Goal: Information Seeking & Learning: Learn about a topic

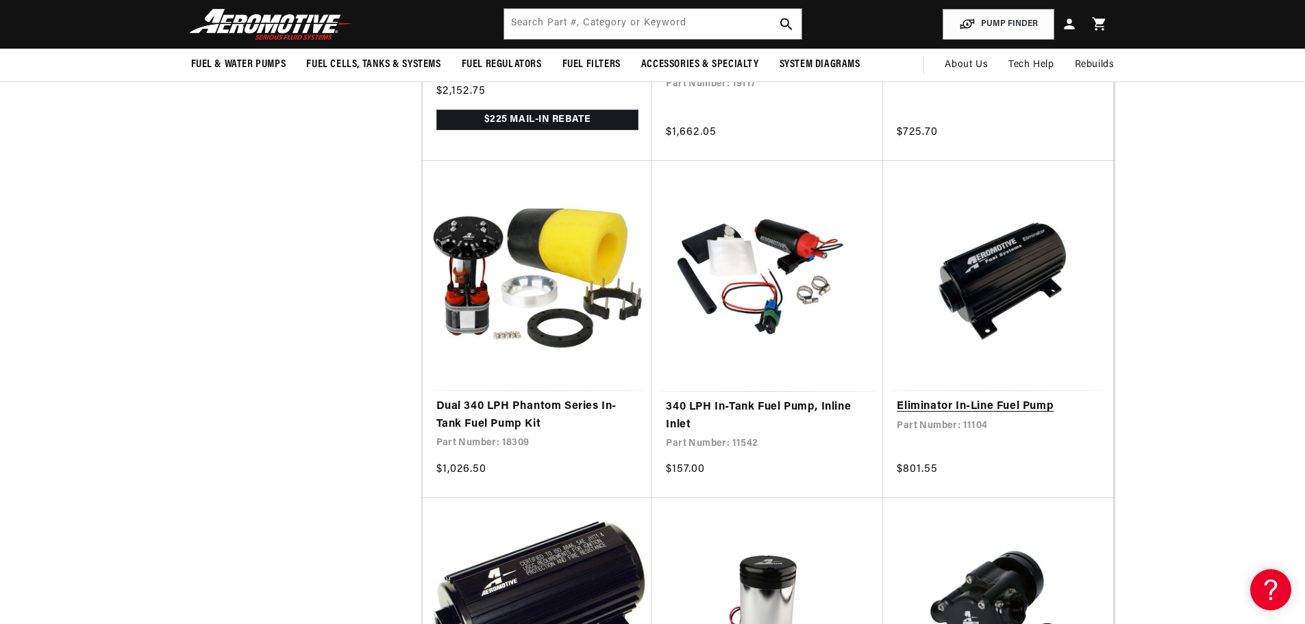
click at [992, 398] on link "Eliminator In-Line Fuel Pump" at bounding box center [998, 407] width 203 height 18
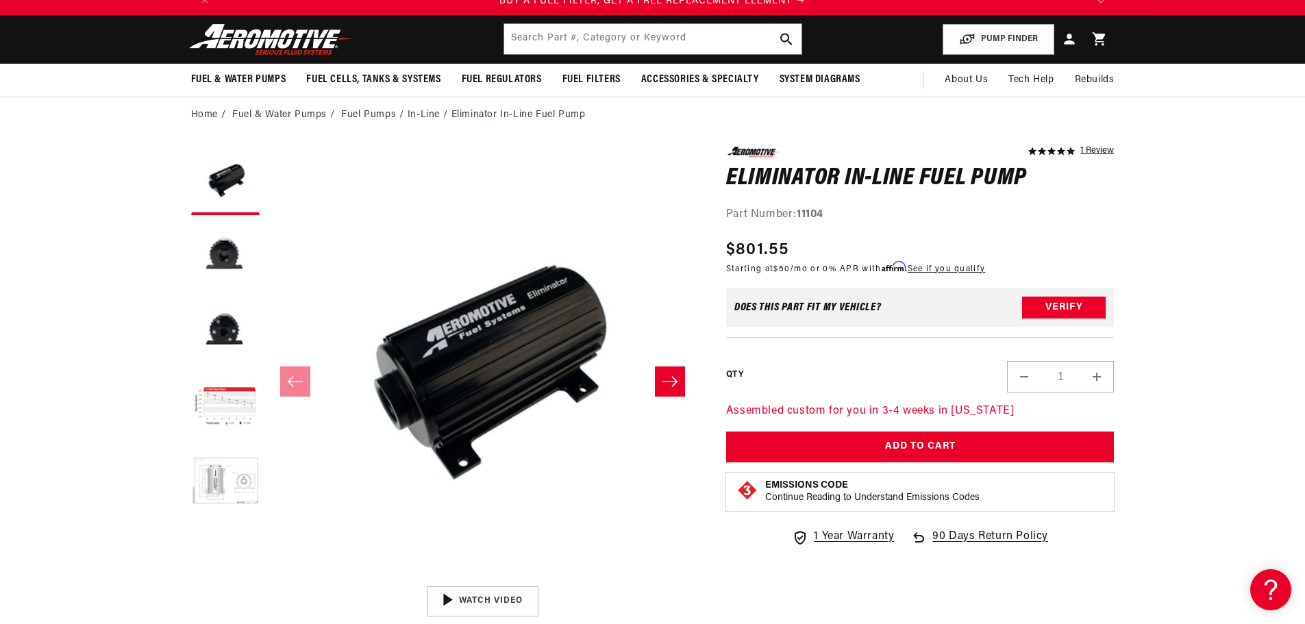
scroll to position [69, 0]
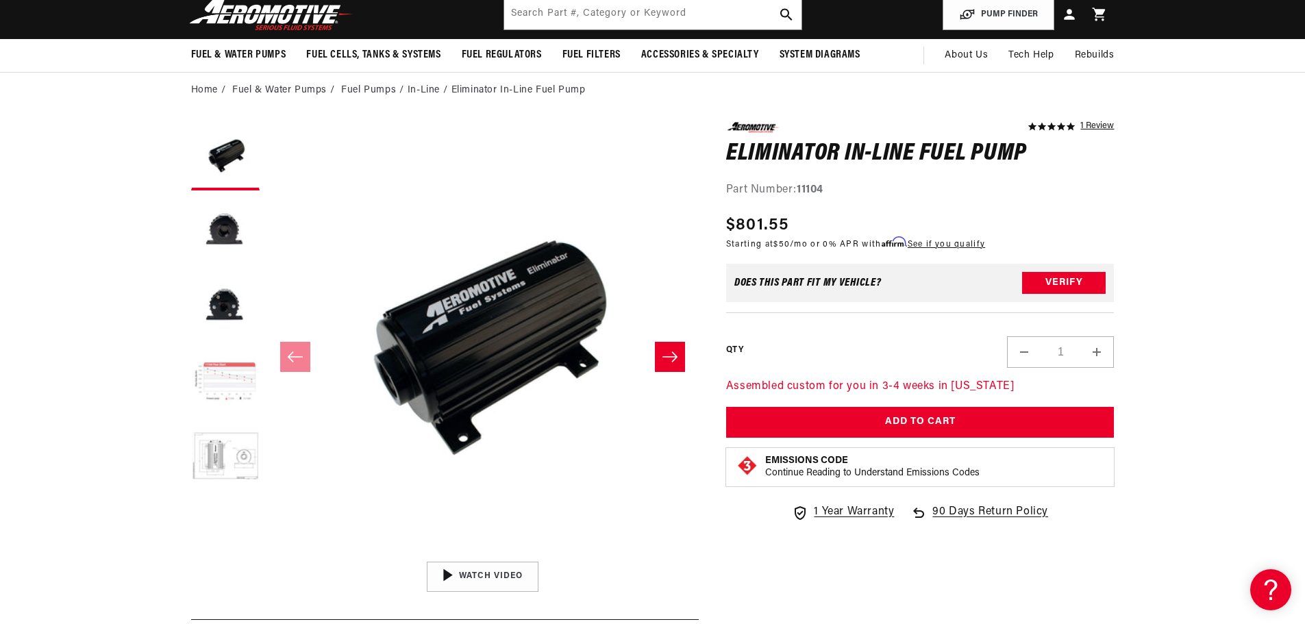
click at [237, 388] on button "Load image 4 in gallery view" at bounding box center [225, 382] width 69 height 69
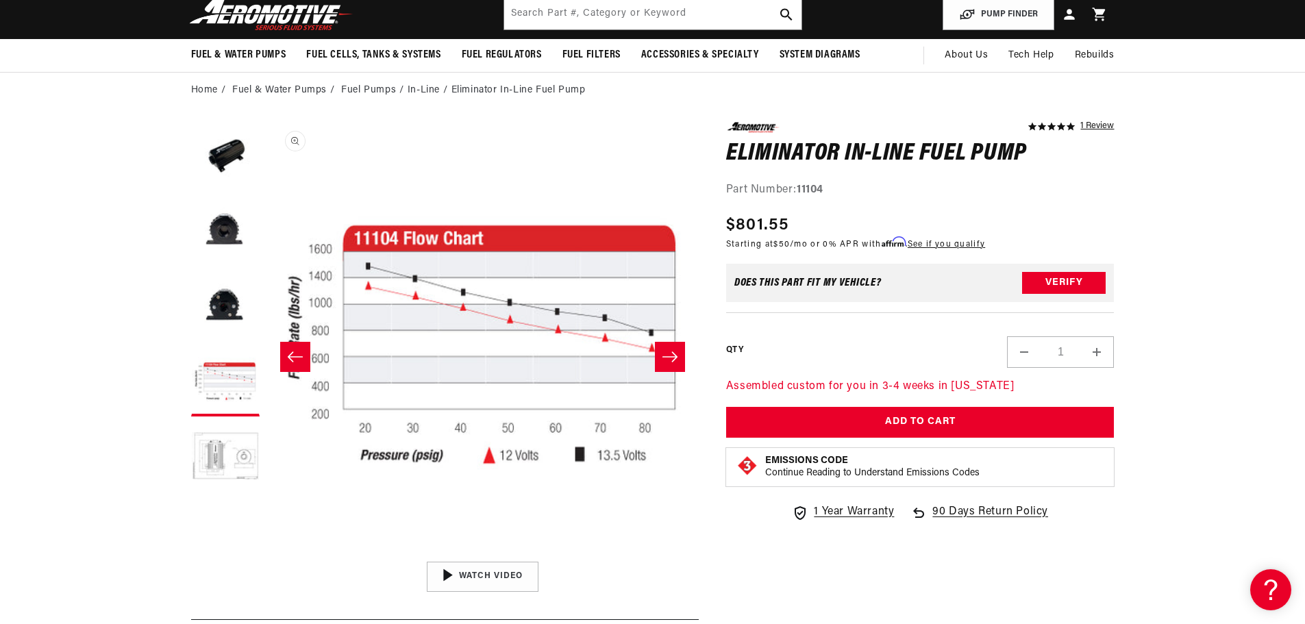
scroll to position [0, 1737]
click at [229, 448] on button "Load image 5 in gallery view" at bounding box center [225, 457] width 69 height 69
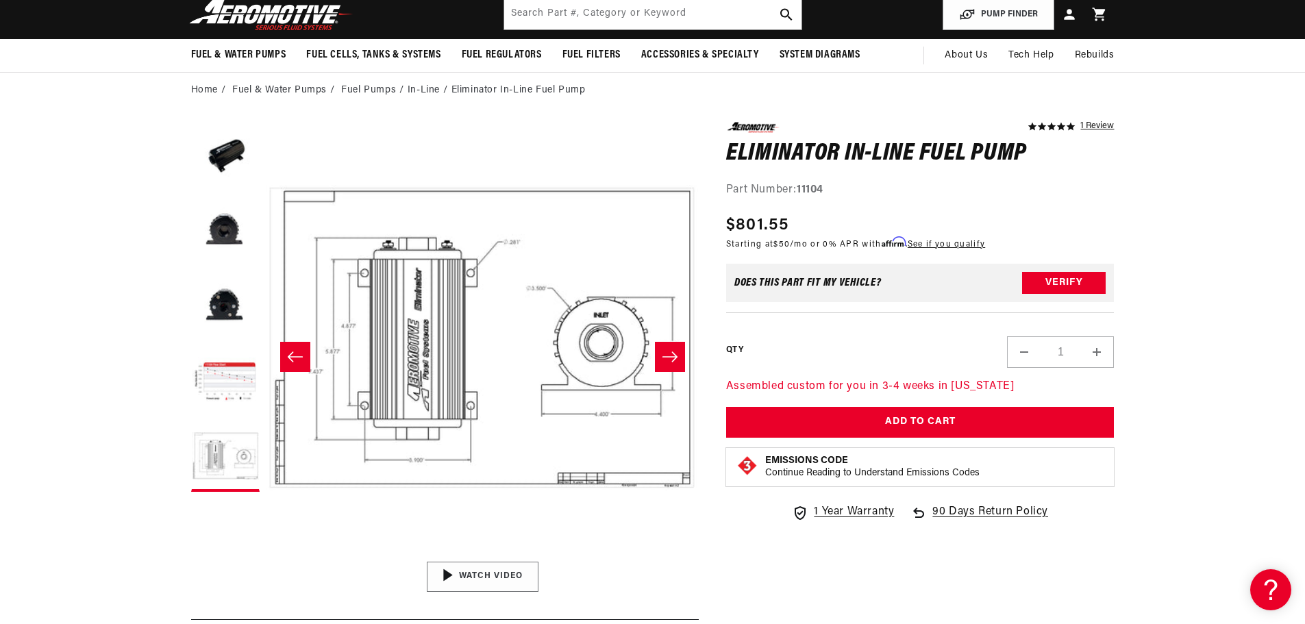
scroll to position [0, 2606]
click at [462, 575] on div "01:37" at bounding box center [483, 577] width 208 height 116
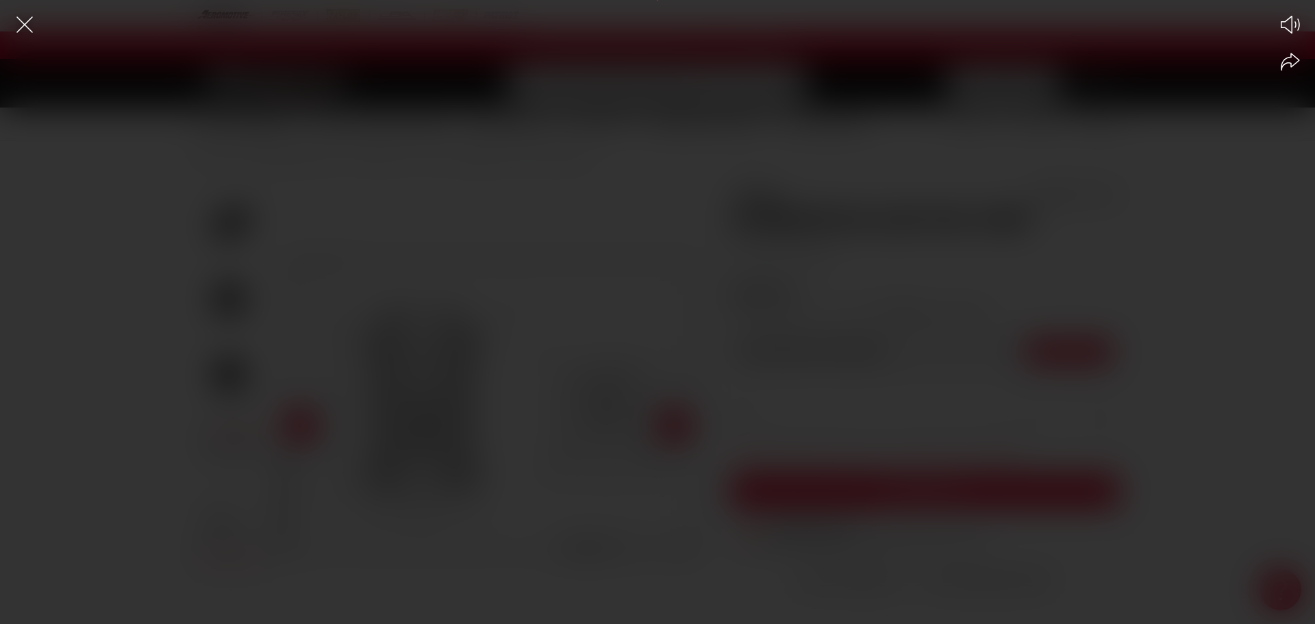
click at [717, 320] on div "Play Mute Share" at bounding box center [657, 312] width 1315 height 624
click at [25, 23] on icon "Close the video player" at bounding box center [25, 25] width 30 height 30
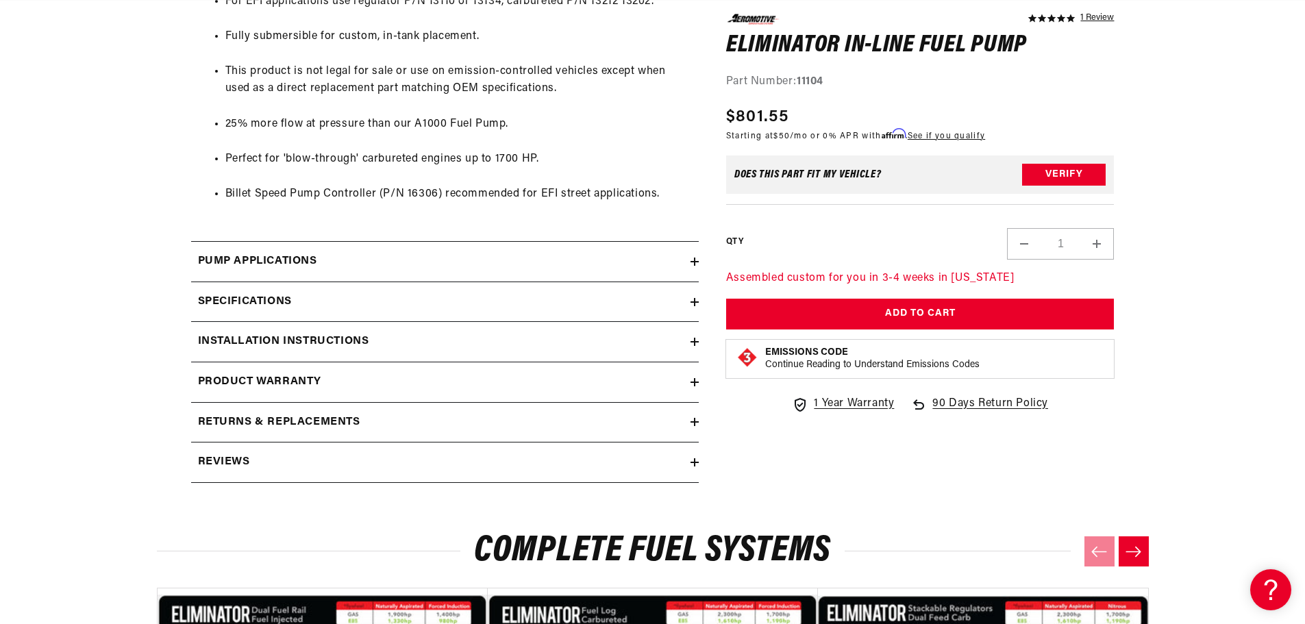
click at [689, 341] on div "Installation Instructions" at bounding box center [440, 342] width 499 height 18
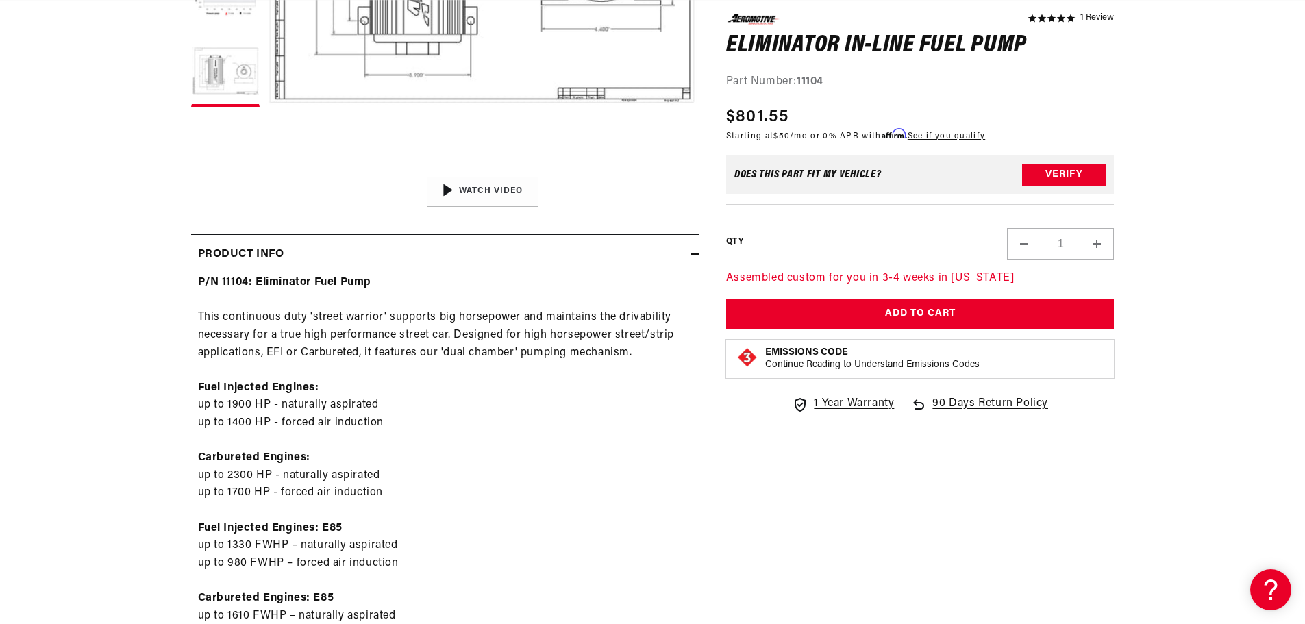
scroll to position [0, 0]
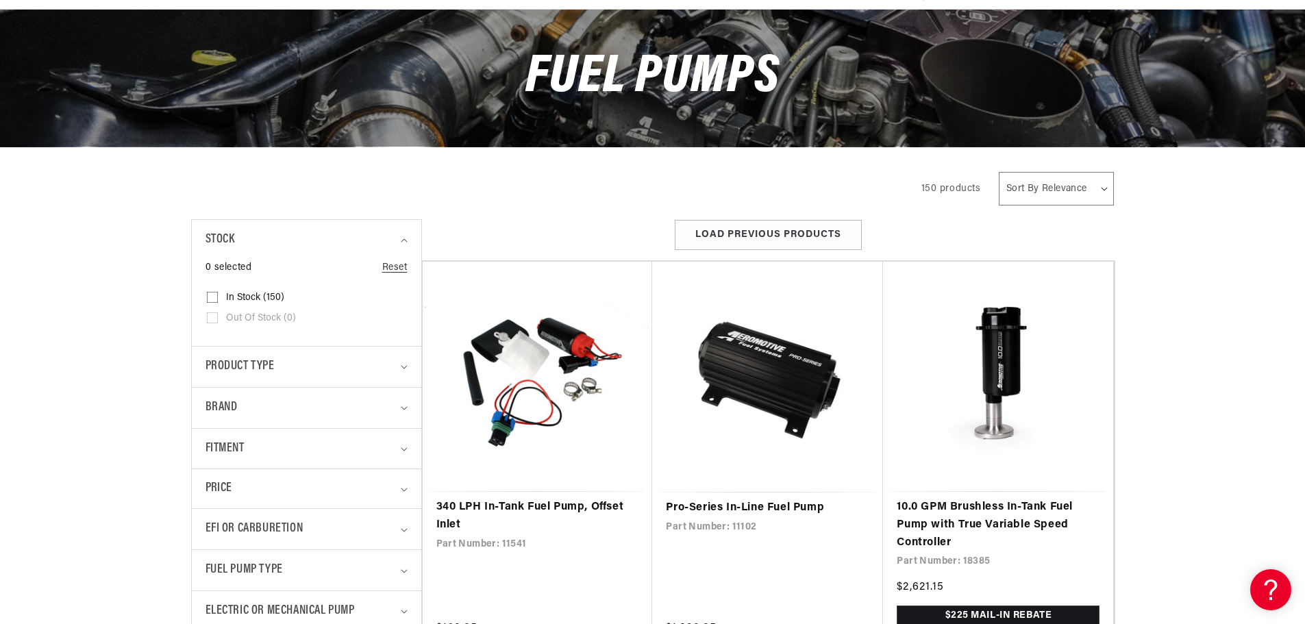
scroll to position [137, 0]
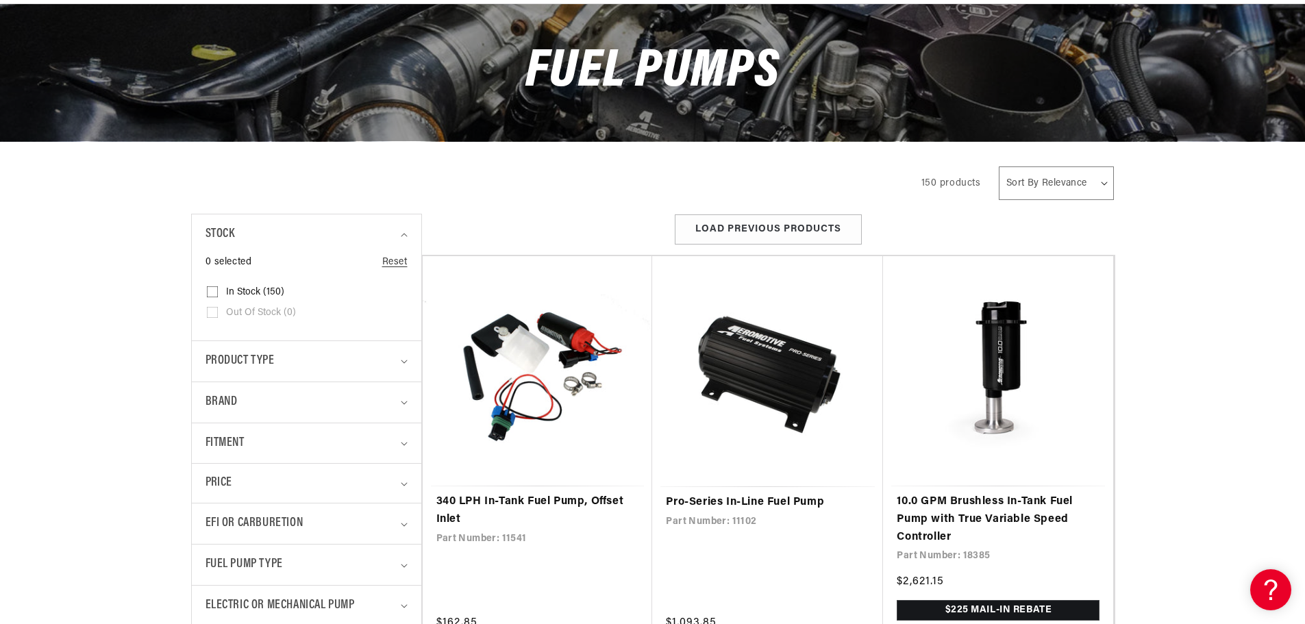
click at [409, 361] on details "Product type 0 selected Reset Product type Electric Fuel Pump (124) Electric Fu…" at bounding box center [307, 360] width 230 height 41
click at [402, 359] on summary "Product type" at bounding box center [307, 361] width 202 height 40
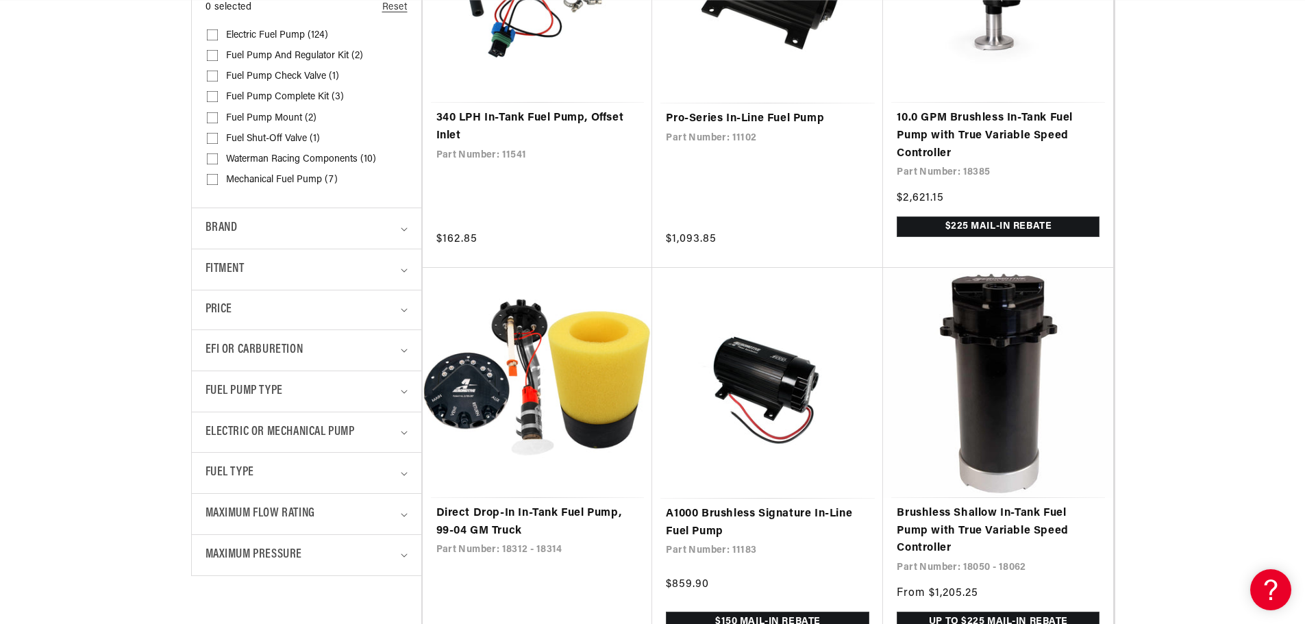
scroll to position [548, 0]
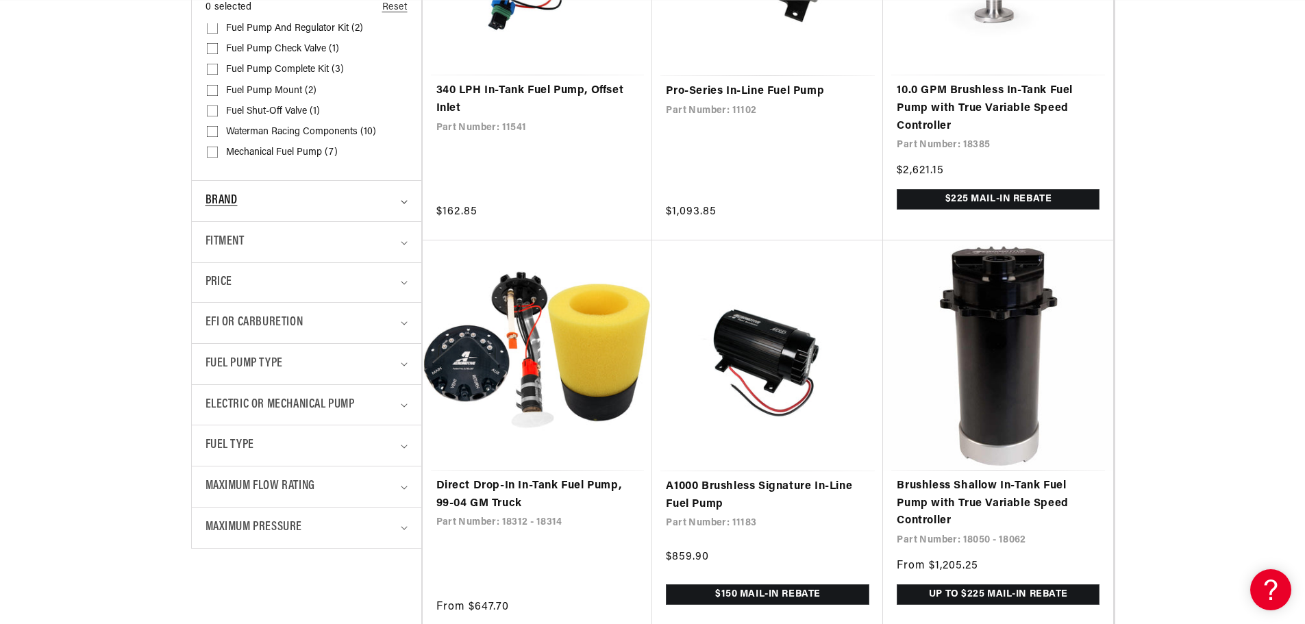
click at [406, 205] on summary "Brand" at bounding box center [307, 201] width 202 height 40
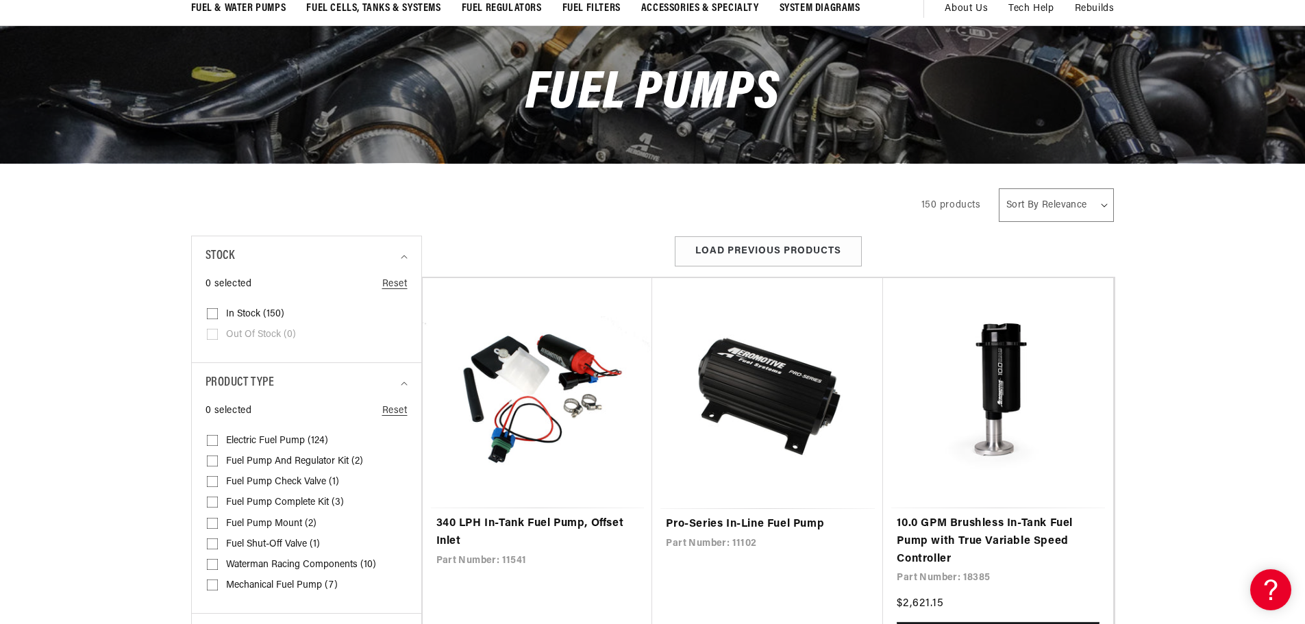
scroll to position [0, 0]
